Goal: Check status: Check status

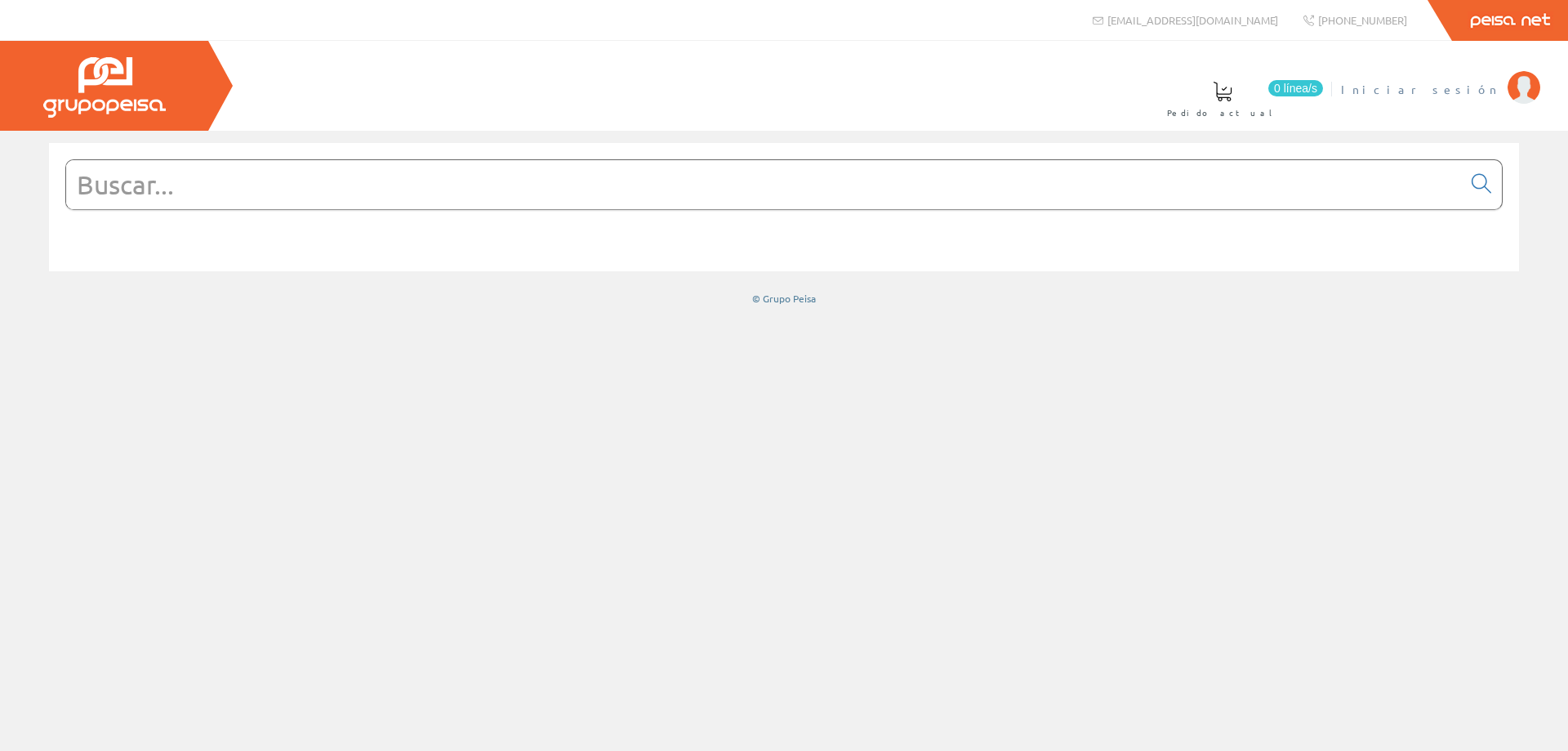
click at [1457, 88] on span "Iniciar sesión" at bounding box center [1419, 89] width 159 height 16
click at [1469, 83] on span "ELECTRICIDAD NOVO S.L." at bounding box center [1372, 89] width 254 height 16
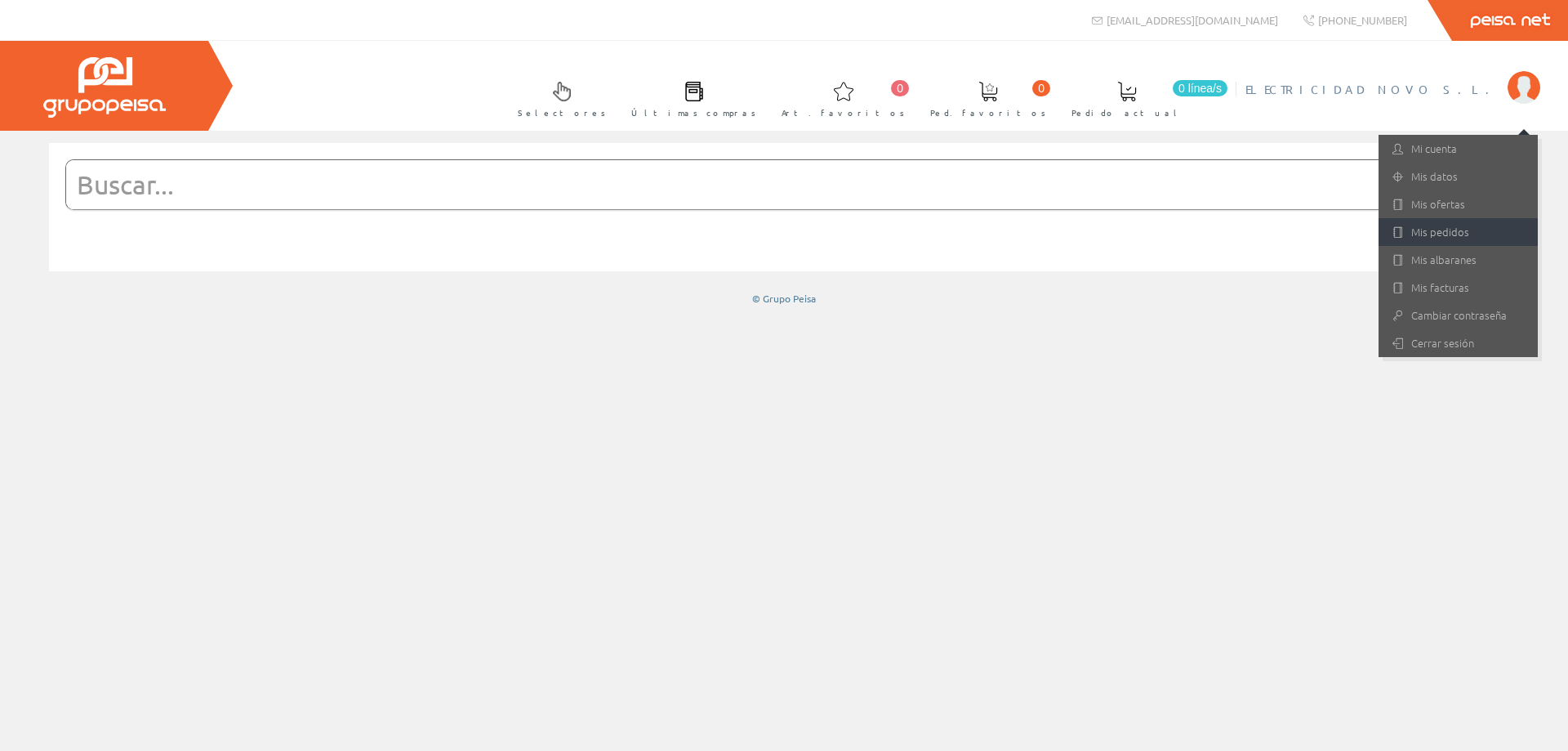
click at [1442, 222] on link "Mis pedidos" at bounding box center [1458, 232] width 160 height 28
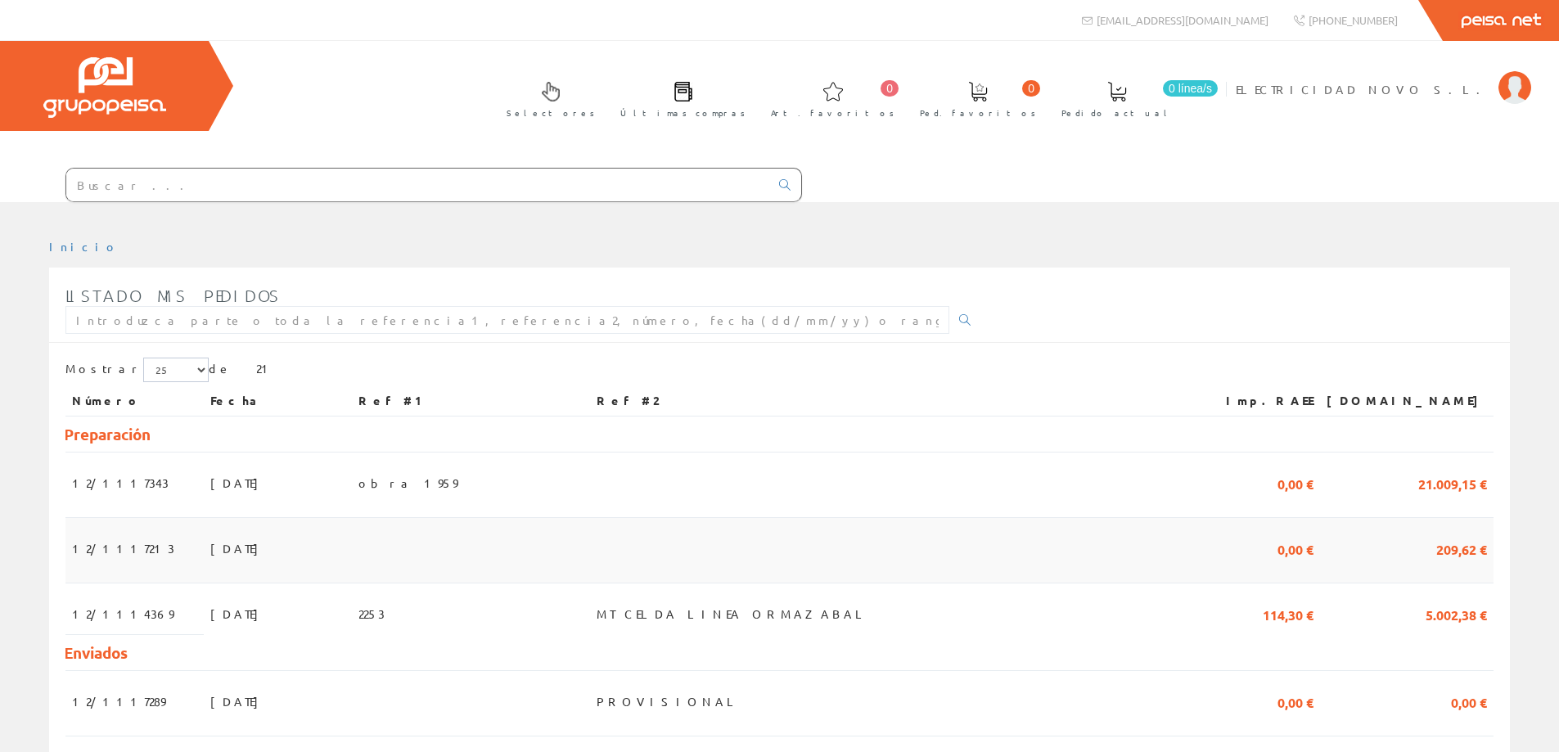
click at [155, 541] on td "12/1117213" at bounding box center [134, 550] width 138 height 65
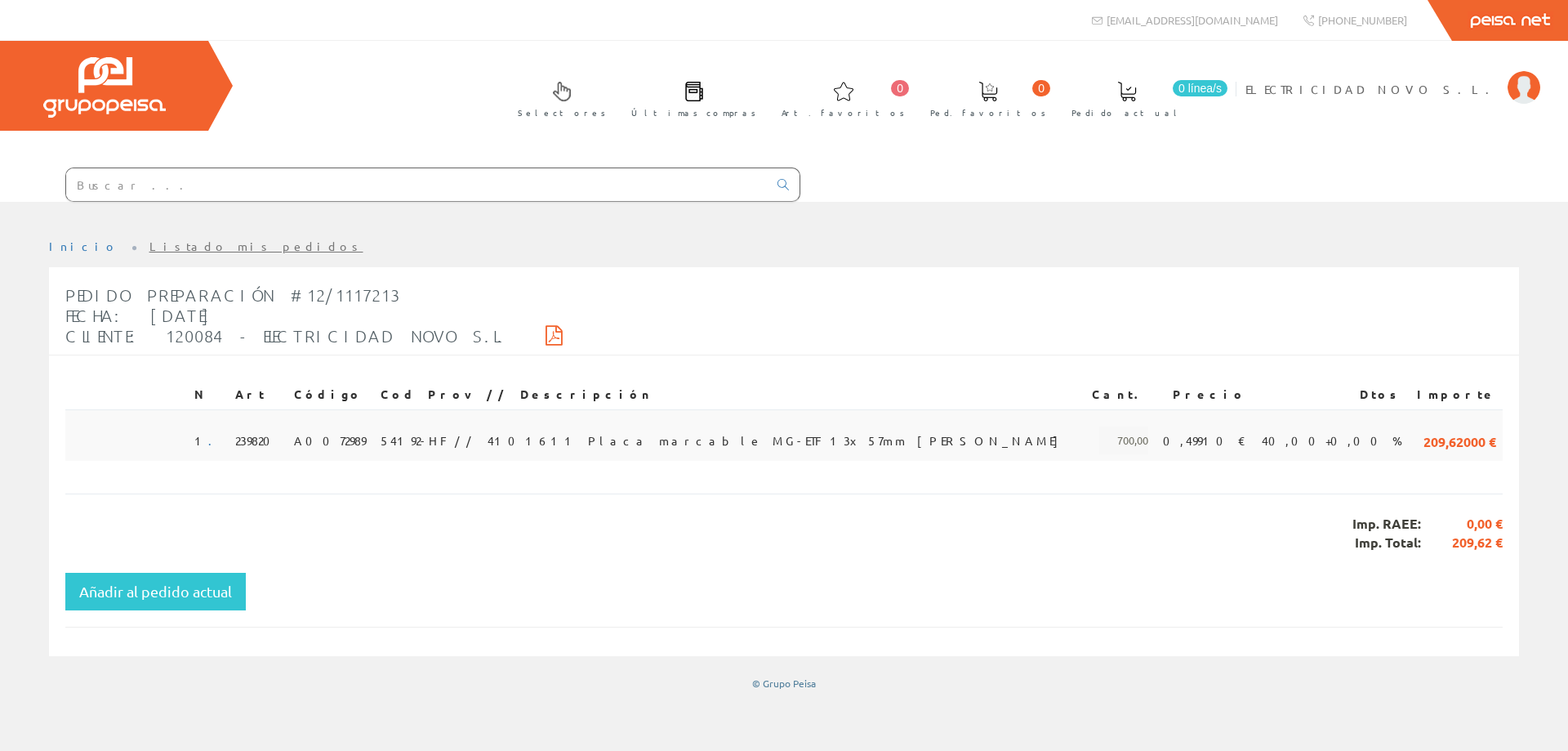
click at [517, 439] on span "54192-HF // 4101611 Placa marcable MG-ETF 13x57mm blanco" at bounding box center [723, 440] width 686 height 28
copy span "4101611"
click at [435, 442] on td "54192-HF // 4101611 Placa marcable MG-ETF 13x57mm blanco" at bounding box center [730, 435] width 711 height 52
drag, startPoint x: 435, startPoint y: 442, endPoint x: 461, endPoint y: 440, distance: 26.1
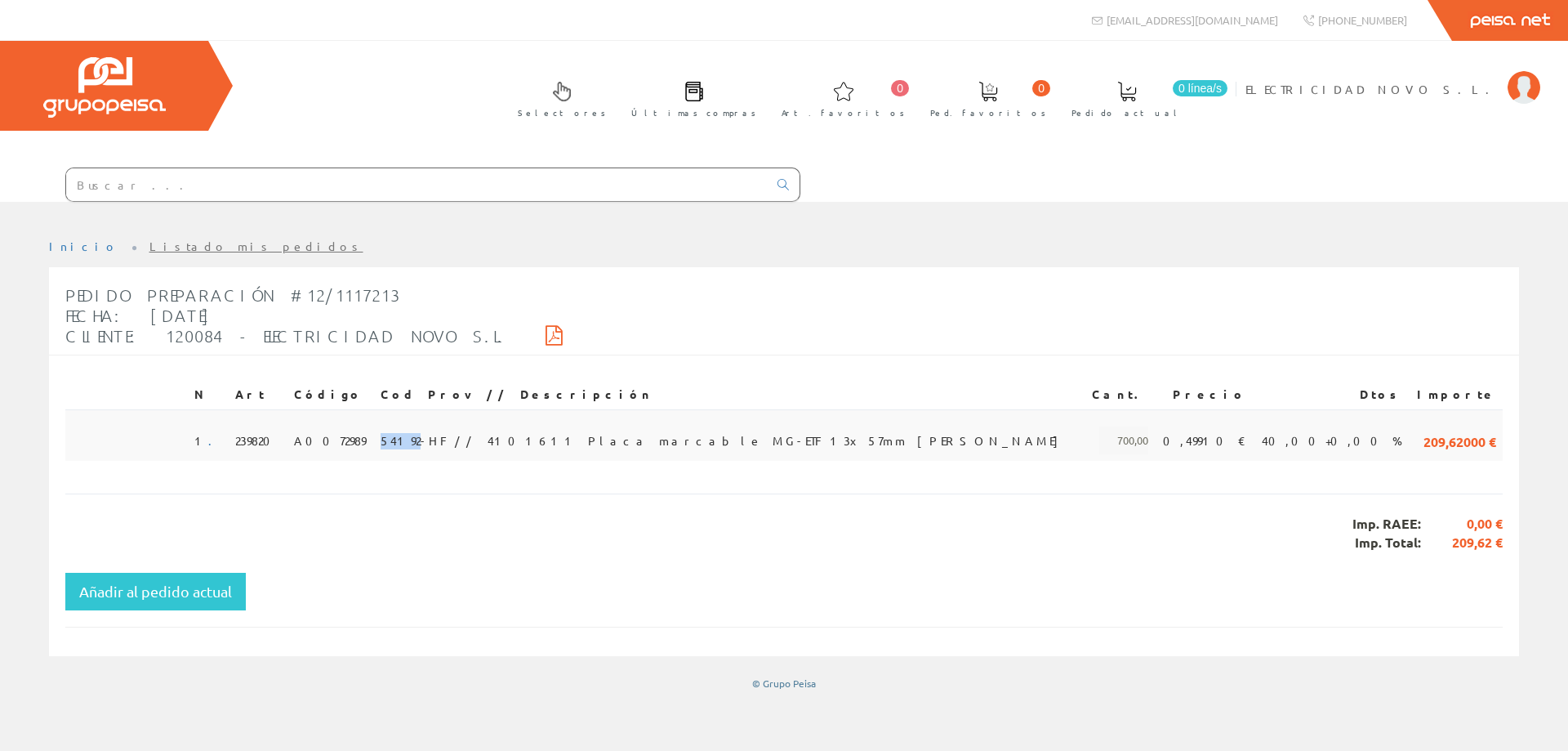
click at [461, 440] on span "54192-HF // 4101611 Placa marcable MG-ETF 13x57mm blanco" at bounding box center [723, 440] width 686 height 28
copy span "54192"
click at [482, 443] on span "54192-HF // 4101611 Placa marcable MG-ETF 13x57mm blanco" at bounding box center [723, 440] width 686 height 28
drag, startPoint x: 489, startPoint y: 438, endPoint x: 424, endPoint y: 442, distance: 65.1
click at [424, 442] on tr "1 . 239820 A0072989 54192-HF // 4101611 Placa marcable MG-ETF 13x57mm blanco 70…" at bounding box center [784, 435] width 1437 height 52
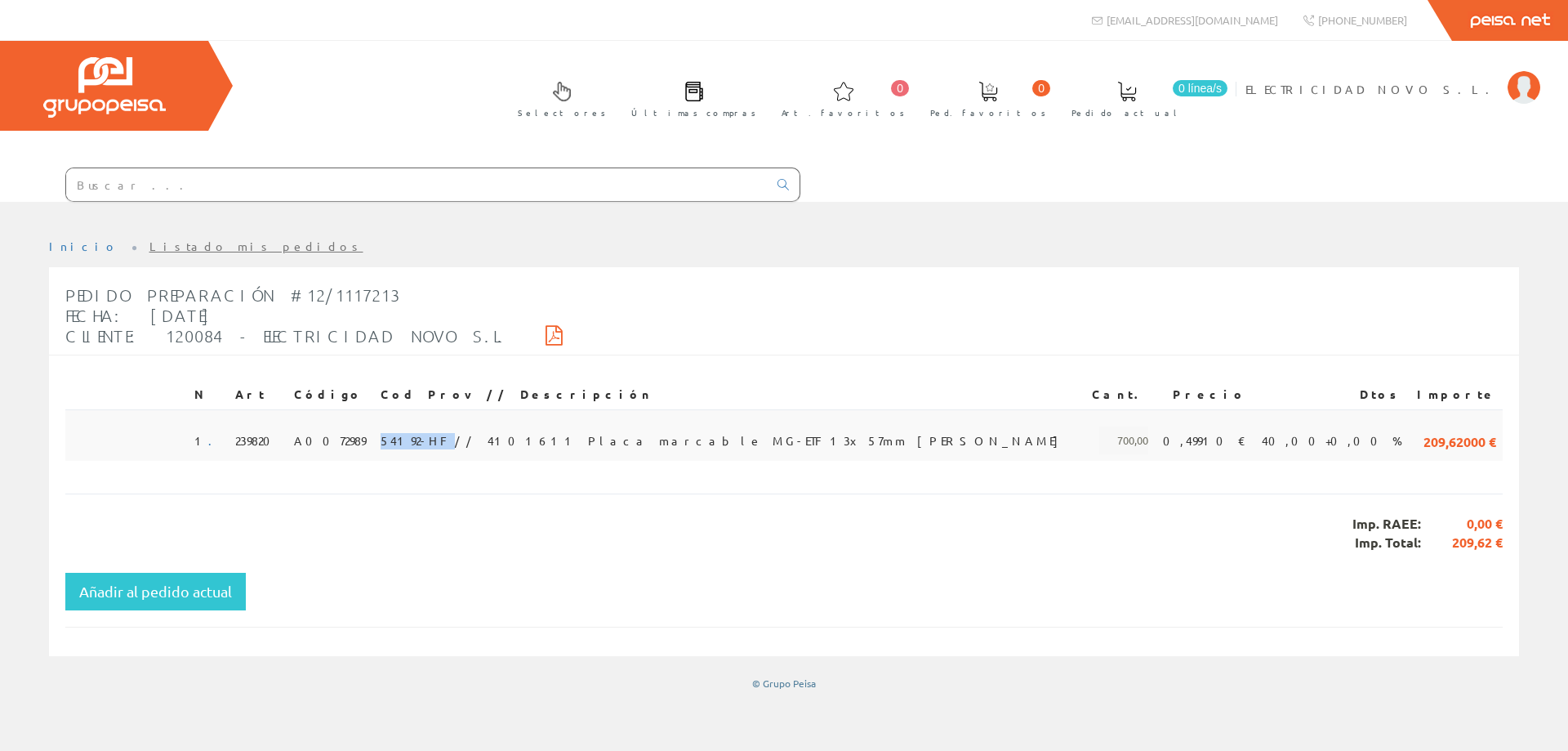
copy tr "54192-HF"
